Goal: Obtain resource: Download file/media

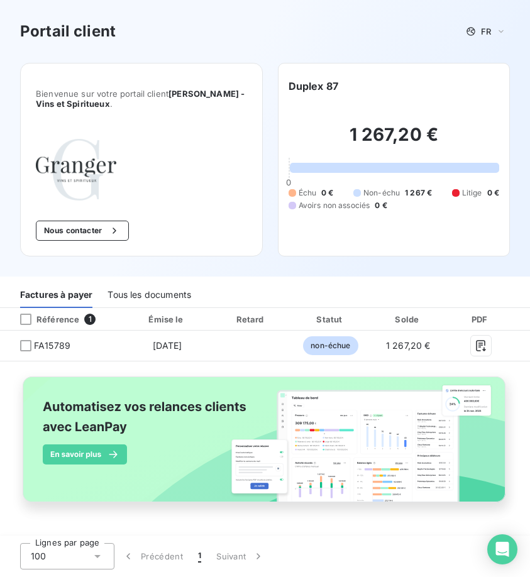
click at [140, 301] on div "Tous les documents" at bounding box center [149, 295] width 84 height 26
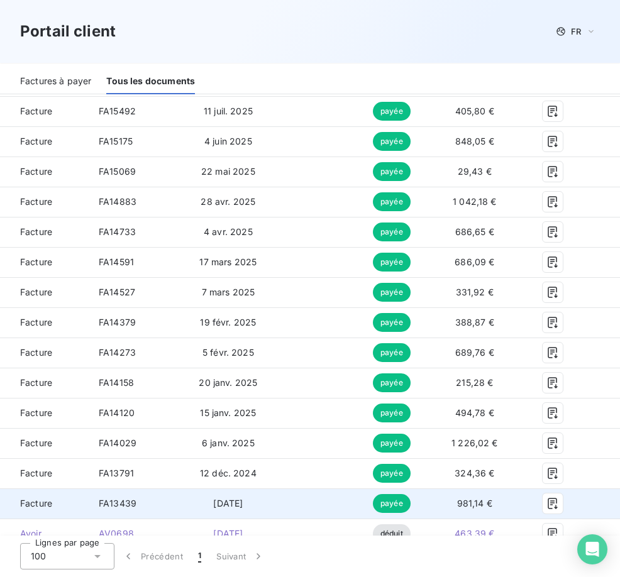
scroll to position [367, 0]
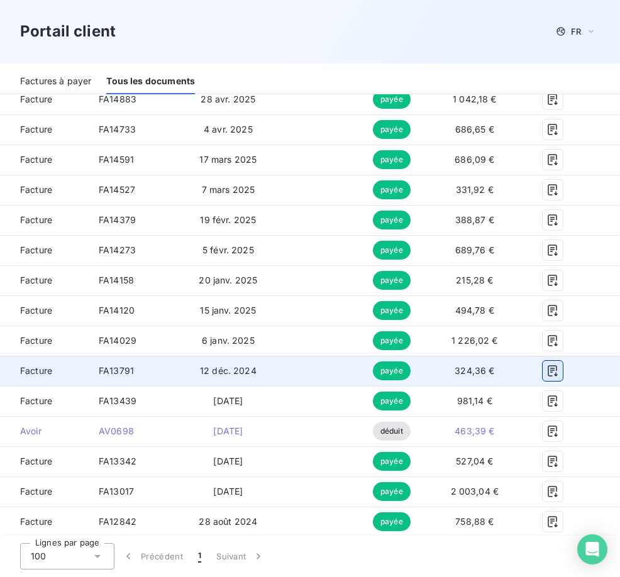
click at [529, 364] on icon "button" at bounding box center [552, 370] width 13 height 13
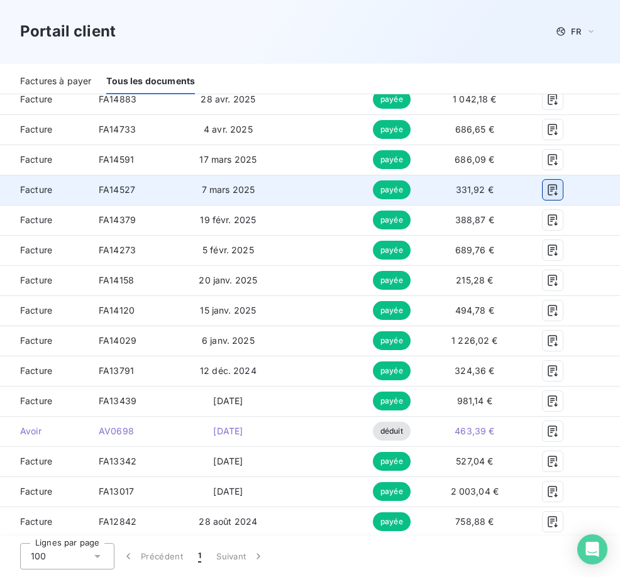
click at [529, 185] on icon "button" at bounding box center [551, 190] width 9 height 11
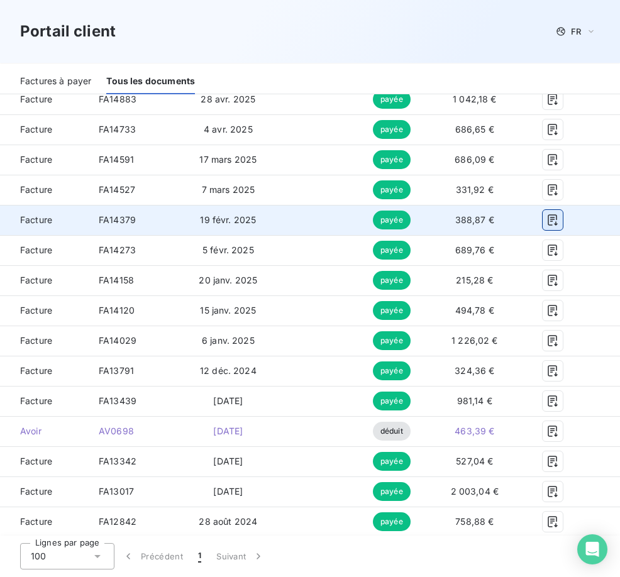
click at [529, 210] on button "button" at bounding box center [552, 220] width 20 height 20
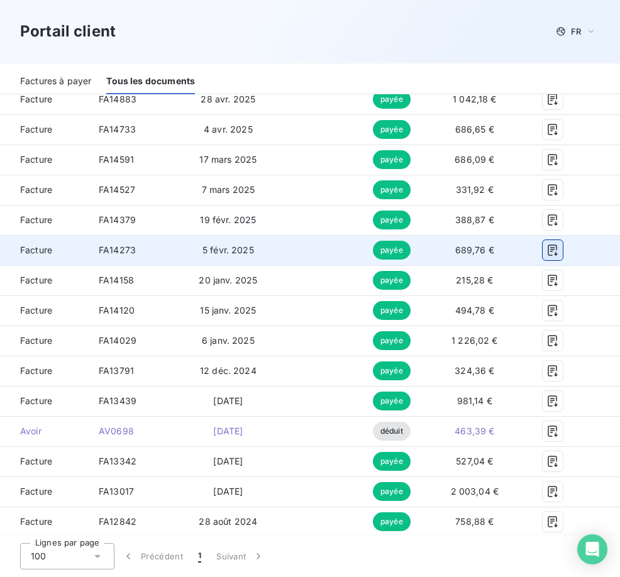
click at [529, 244] on icon "button" at bounding box center [552, 250] width 13 height 13
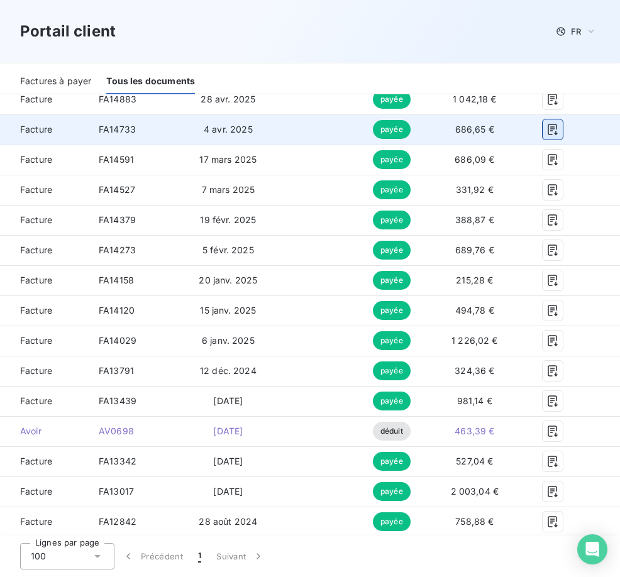
click at [529, 126] on icon "button" at bounding box center [552, 129] width 13 height 13
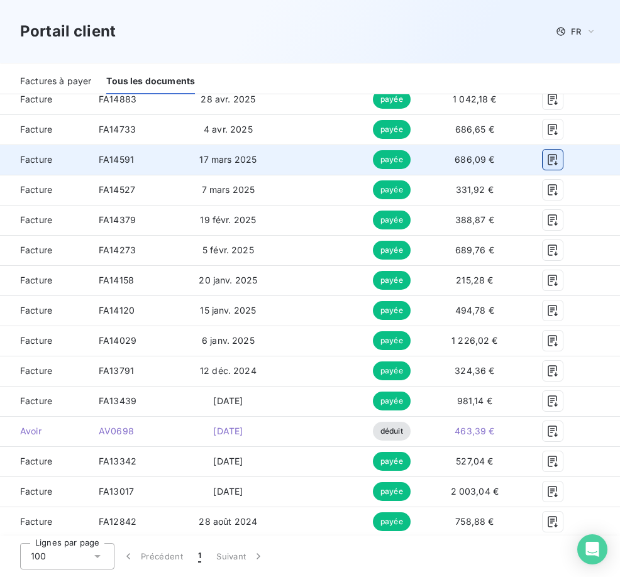
click at [529, 155] on icon "button" at bounding box center [551, 160] width 9 height 11
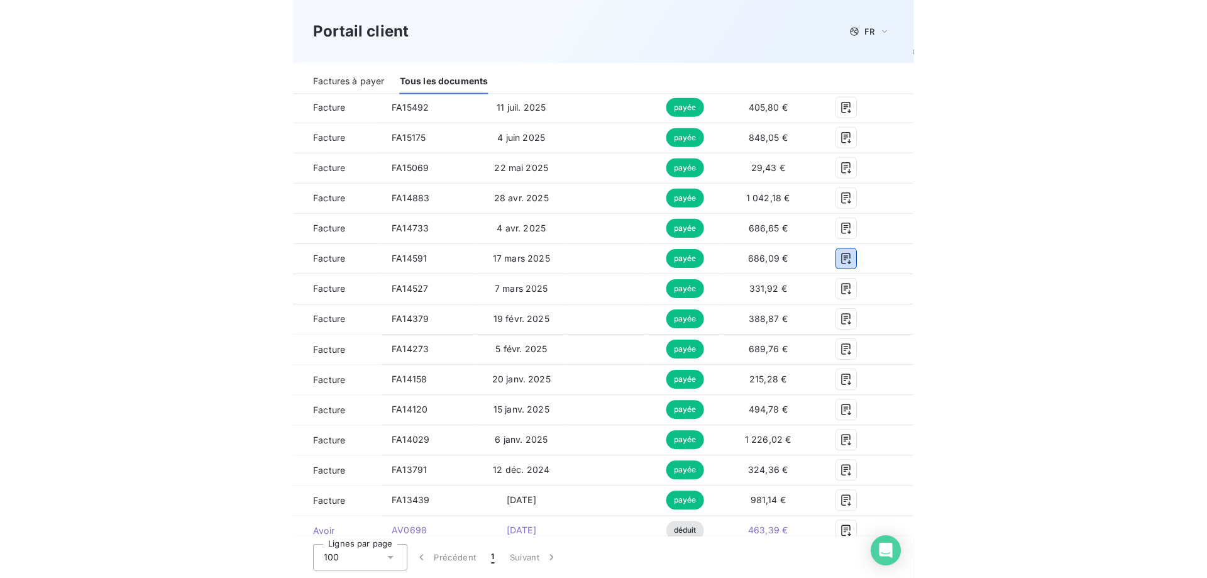
scroll to position [241, 0]
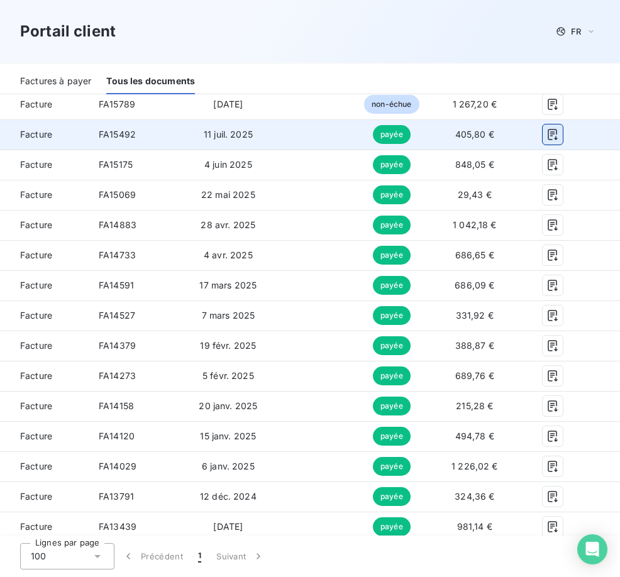
click at [529, 128] on icon "button" at bounding box center [552, 134] width 13 height 13
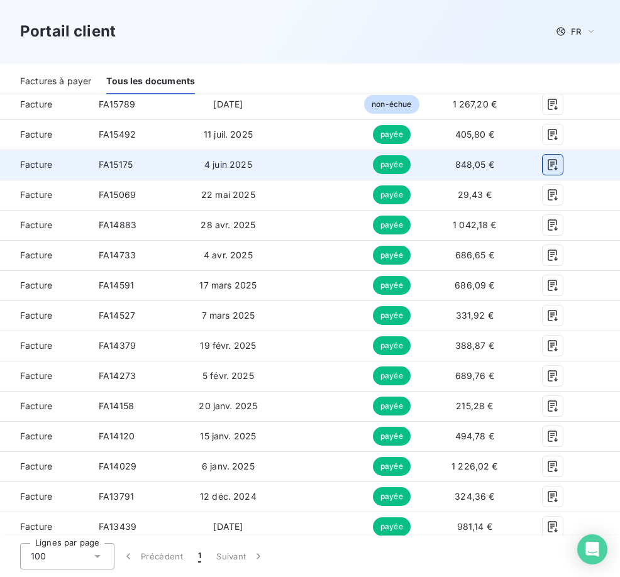
click at [529, 160] on icon "button" at bounding box center [551, 165] width 9 height 11
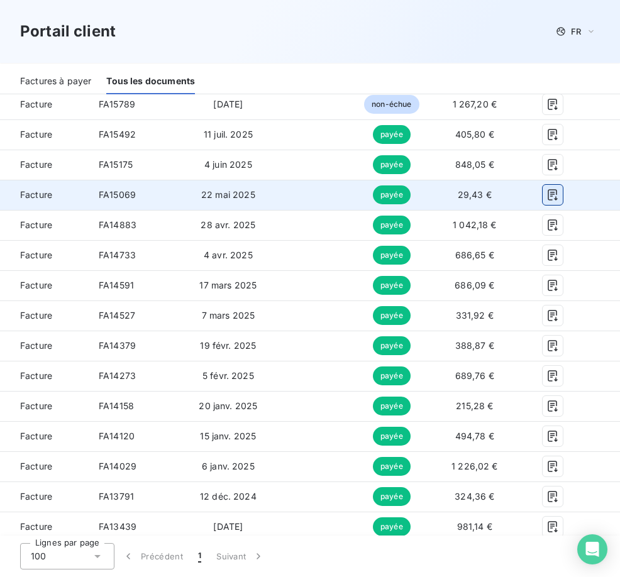
click at [529, 189] on icon "button" at bounding box center [552, 195] width 13 height 13
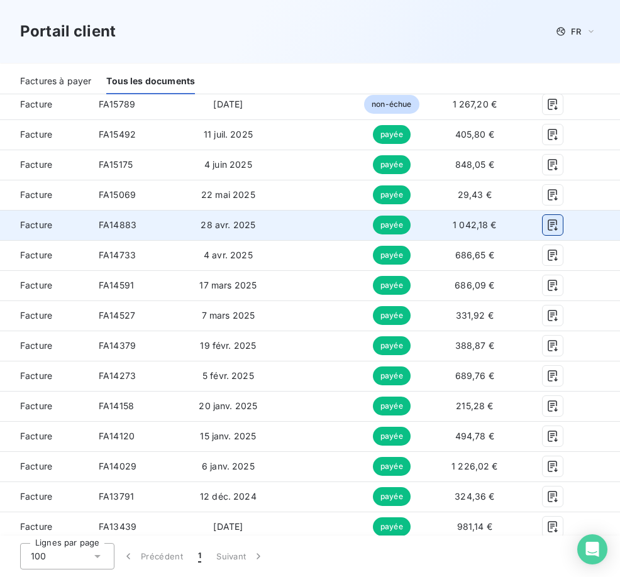
click at [529, 220] on icon "button" at bounding box center [551, 225] width 9 height 11
